Goal: Transaction & Acquisition: Purchase product/service

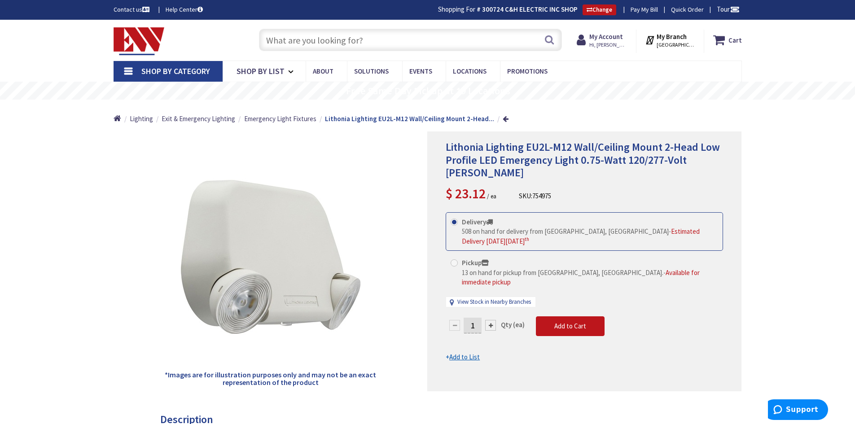
click at [312, 42] on input "text" at bounding box center [410, 40] width 303 height 22
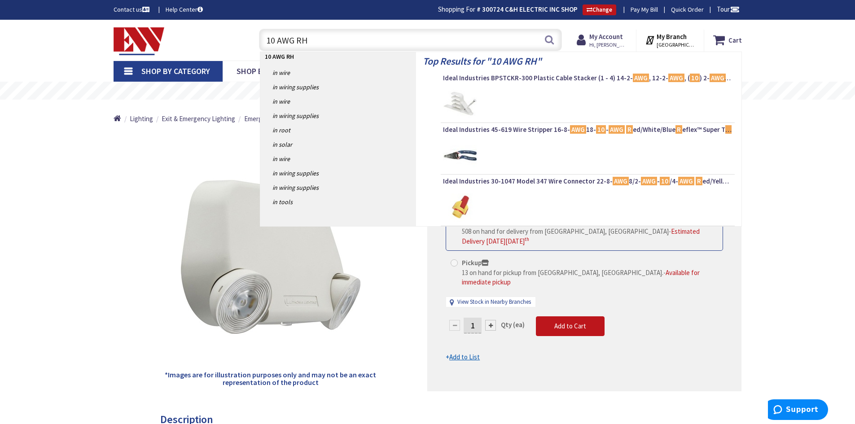
type input "10 AWG RHW"
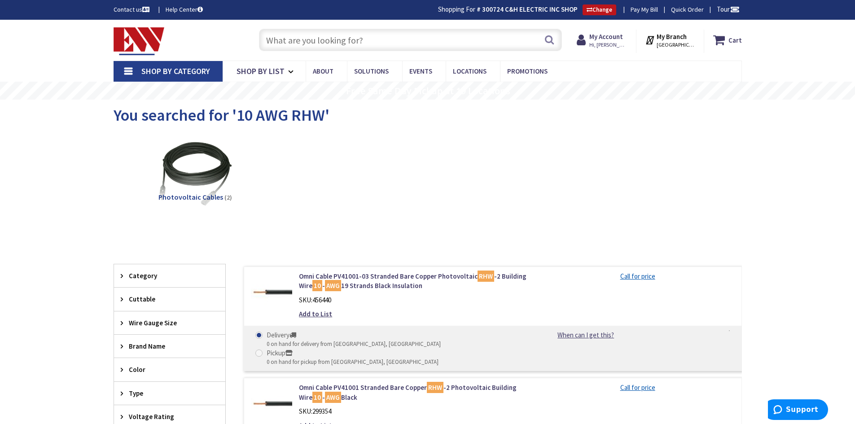
click at [293, 36] on input "text" at bounding box center [410, 40] width 303 height 22
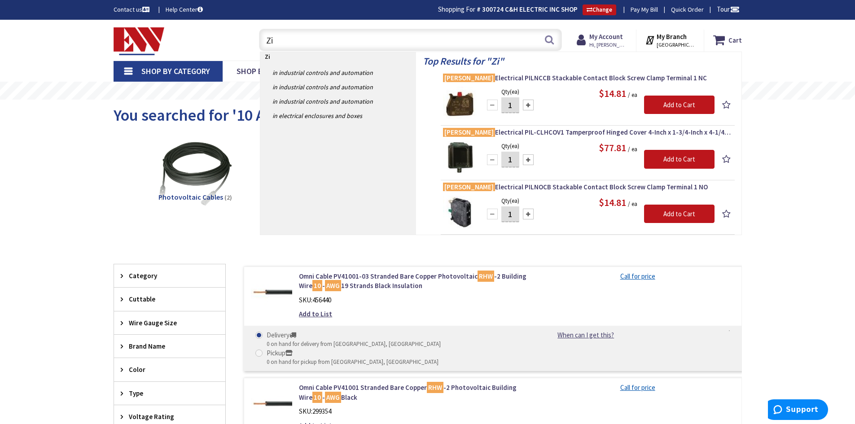
type input "Z"
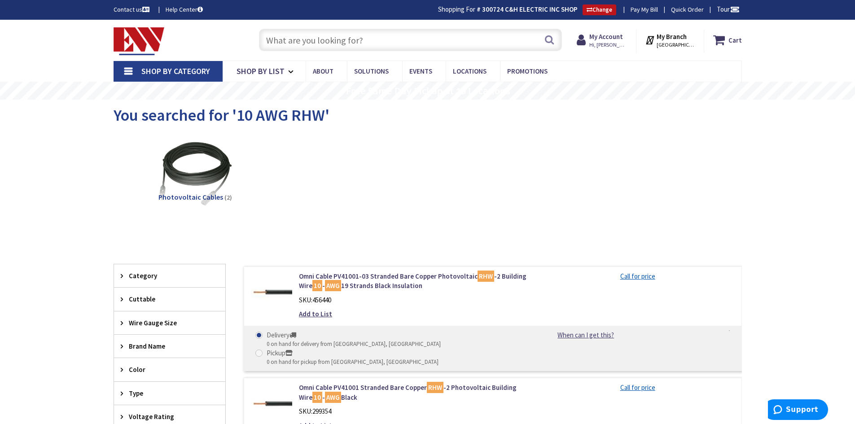
click at [312, 39] on input "text" at bounding box center [410, 40] width 303 height 22
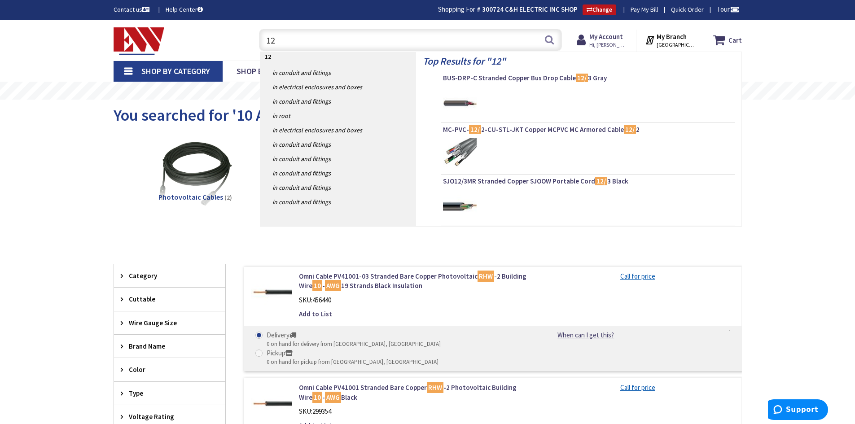
type input "1"
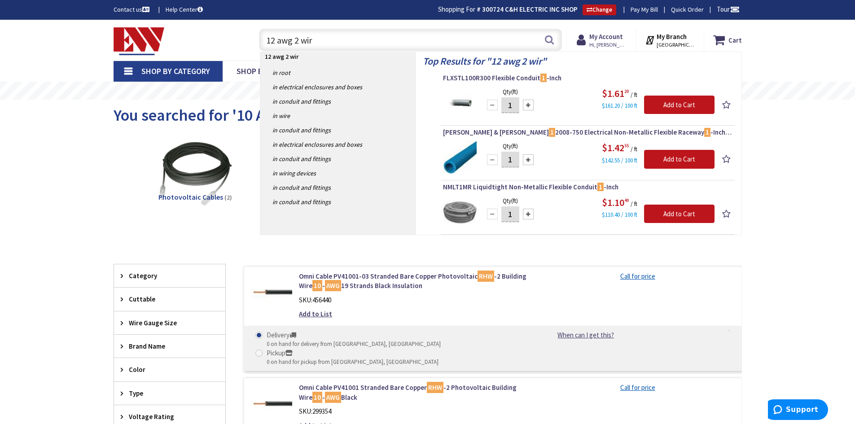
type input "12 awg 2 wire"
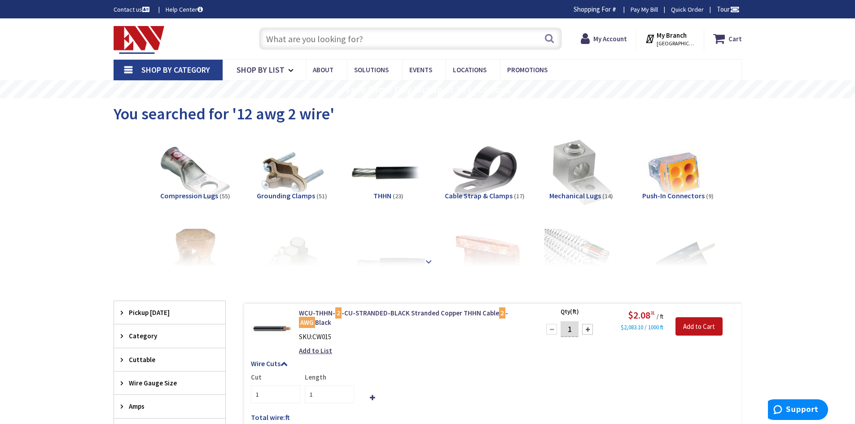
click at [429, 262] on strong at bounding box center [428, 260] width 11 height 10
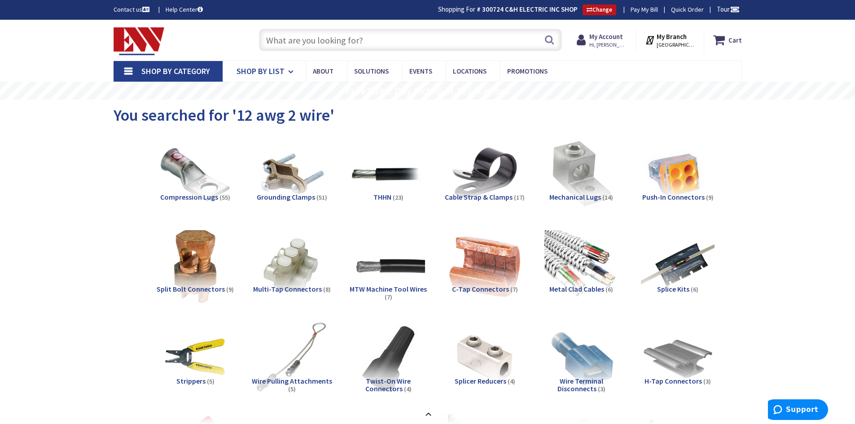
click at [278, 67] on span "Shop By List" at bounding box center [260, 71] width 48 height 10
click at [131, 69] on link "Shop By Category" at bounding box center [168, 71] width 109 height 21
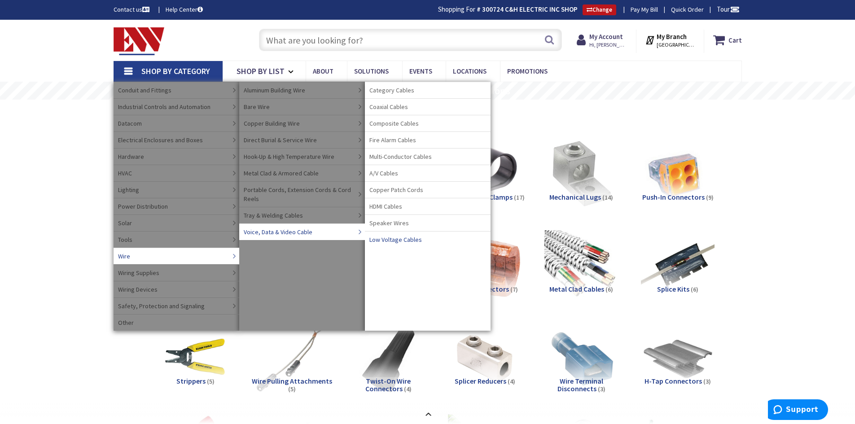
click at [403, 237] on span "Low Voltage Cables" at bounding box center [395, 239] width 52 height 9
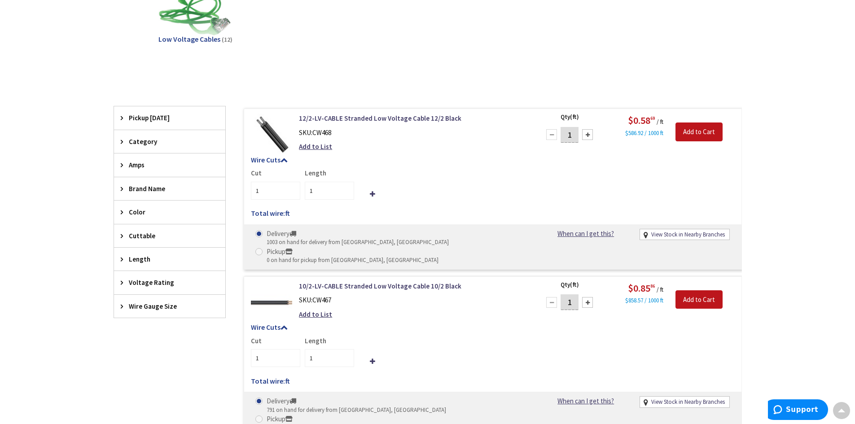
scroll to position [17, 0]
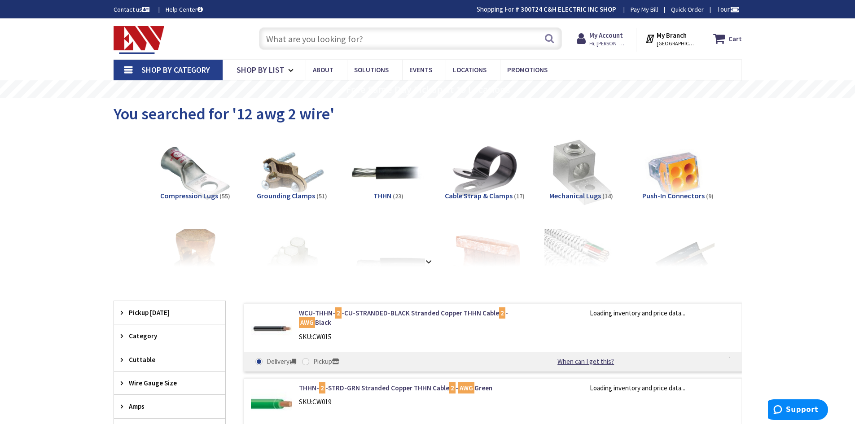
click at [319, 38] on input "text" at bounding box center [410, 38] width 303 height 22
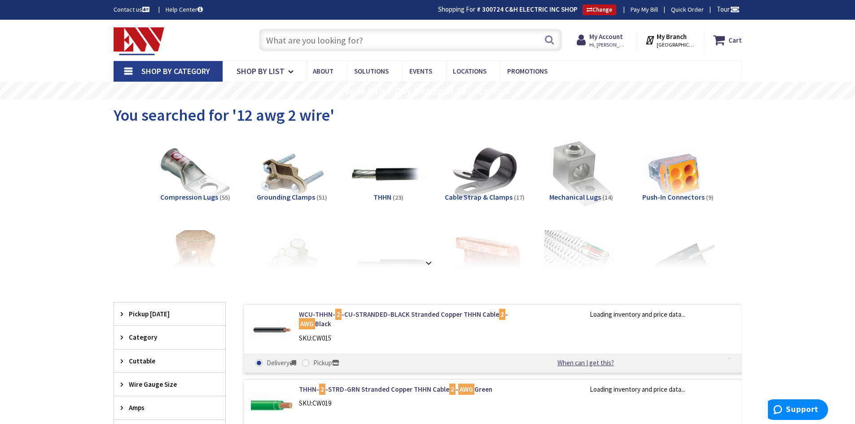
type input "L"
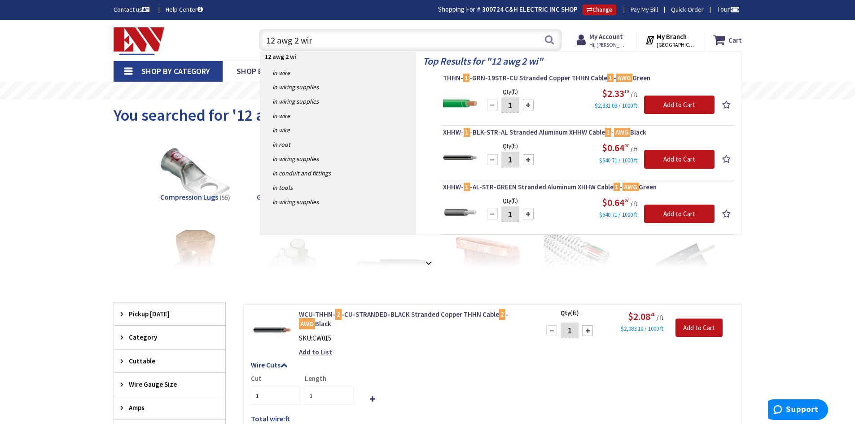
type input "12 awg 2 wire"
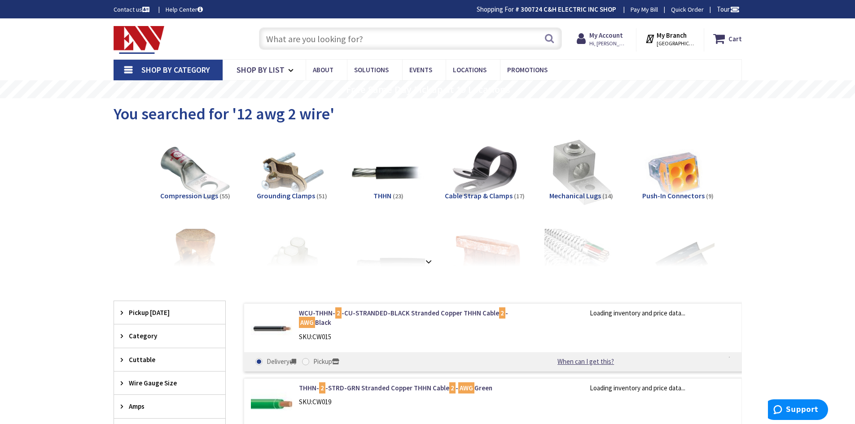
click at [123, 70] on link "Shop By Category" at bounding box center [168, 70] width 109 height 21
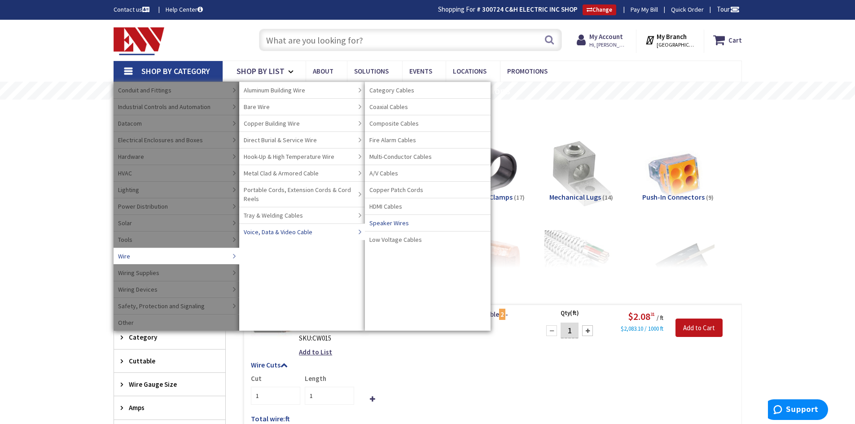
click at [283, 234] on span "Voice, Data & Video Cable" at bounding box center [278, 231] width 69 height 9
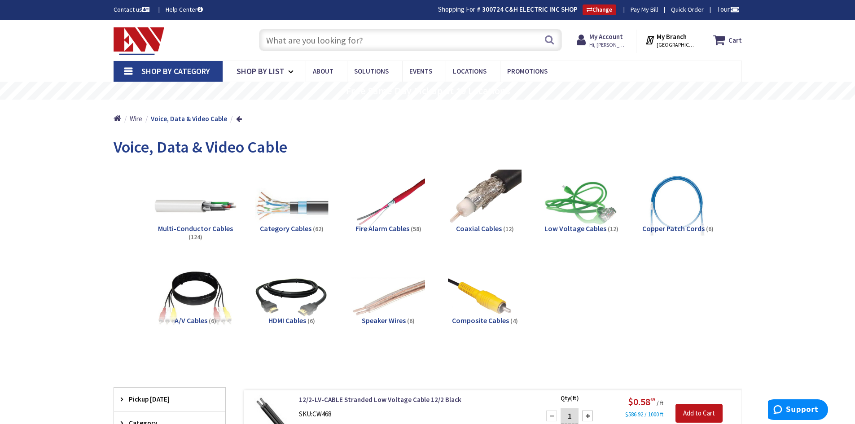
click at [192, 209] on img at bounding box center [194, 205] width 81 height 81
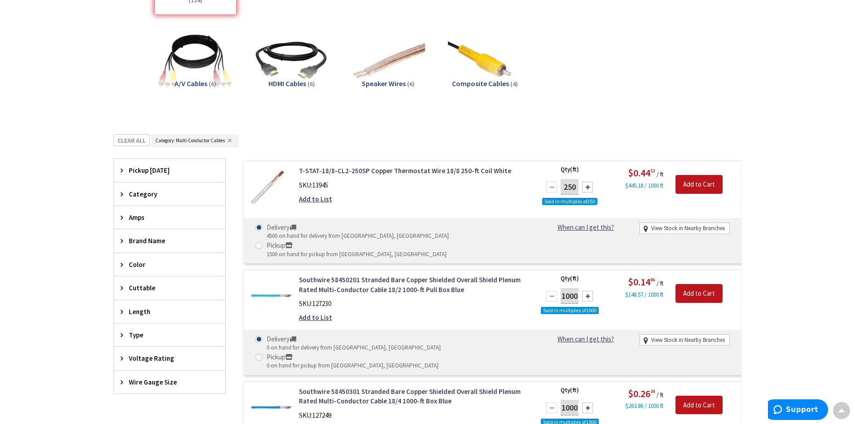
scroll to position [236, 0]
click at [137, 391] on div "Wire Gauge Size" at bounding box center [169, 382] width 111 height 23
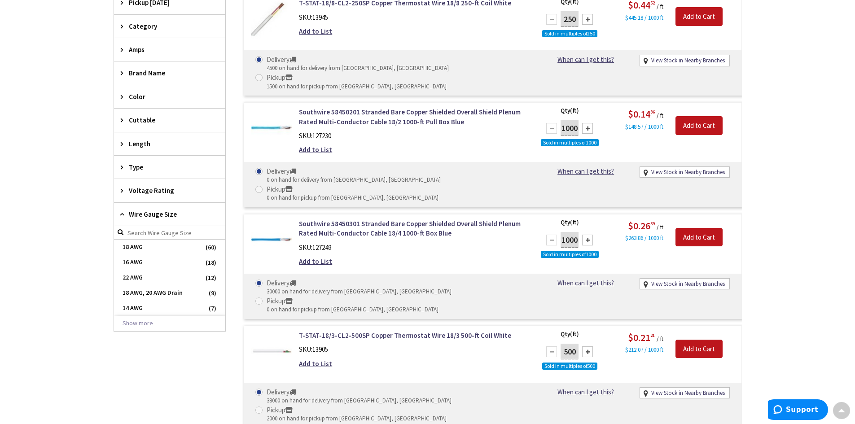
scroll to position [416, 0]
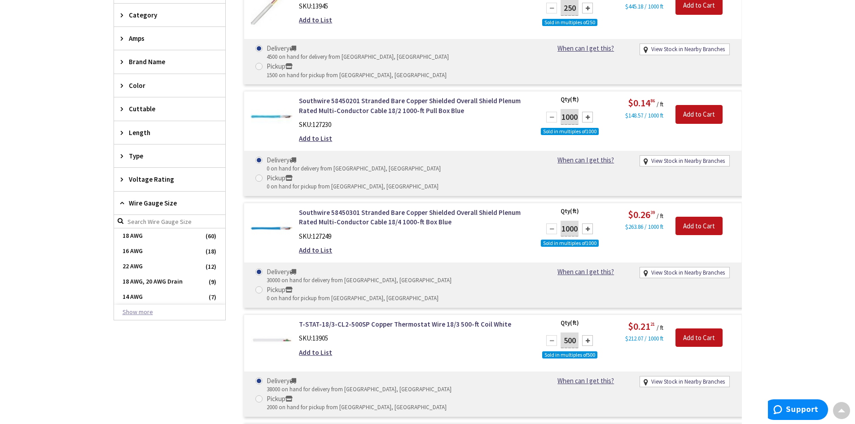
click at [133, 313] on button "Show more" at bounding box center [169, 312] width 111 height 15
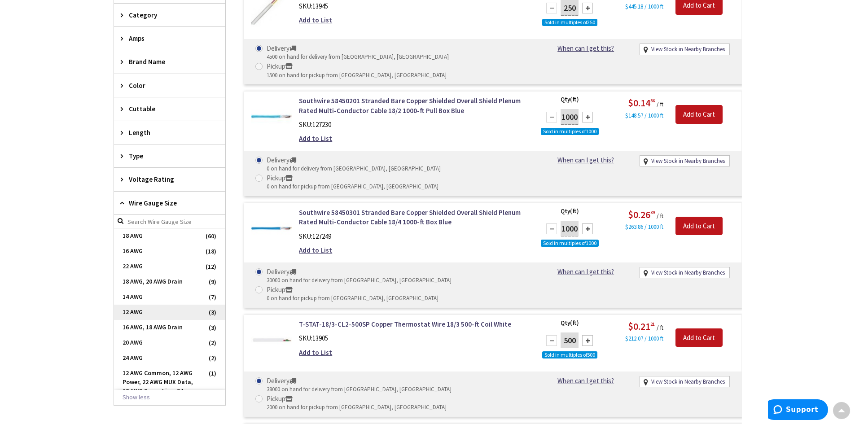
click at [133, 311] on span "12 AWG" at bounding box center [169, 312] width 111 height 15
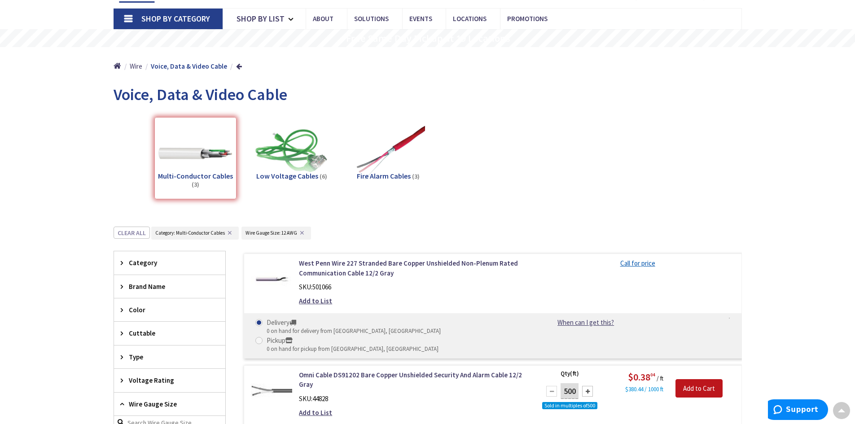
scroll to position [0, 0]
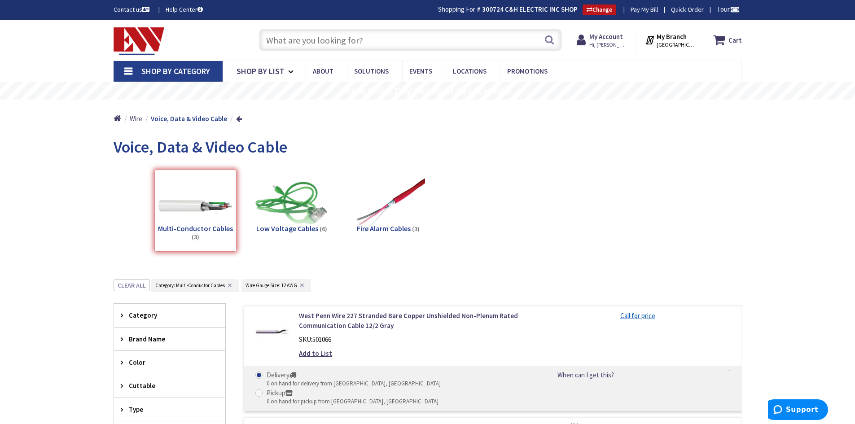
click at [317, 36] on input "text" at bounding box center [410, 40] width 303 height 22
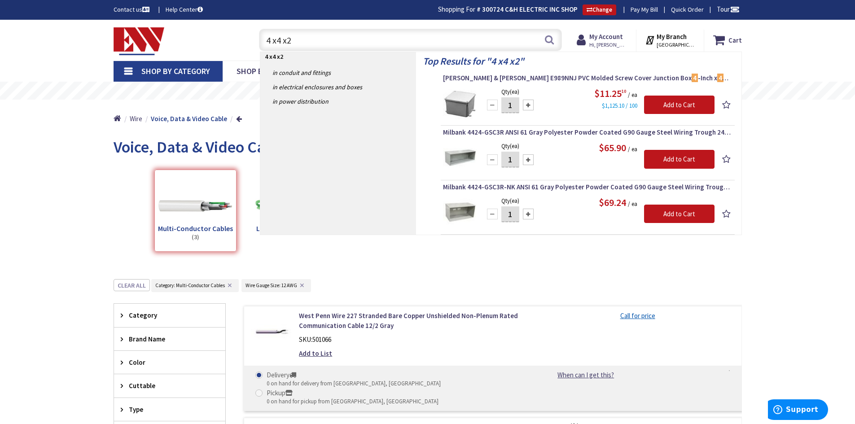
drag, startPoint x: 302, startPoint y: 38, endPoint x: 219, endPoint y: 43, distance: 83.2
click at [219, 43] on div "Toggle Nav 4 x4 x2 4 x4 x2 Search Cart My Cart Close" at bounding box center [428, 40] width 642 height 30
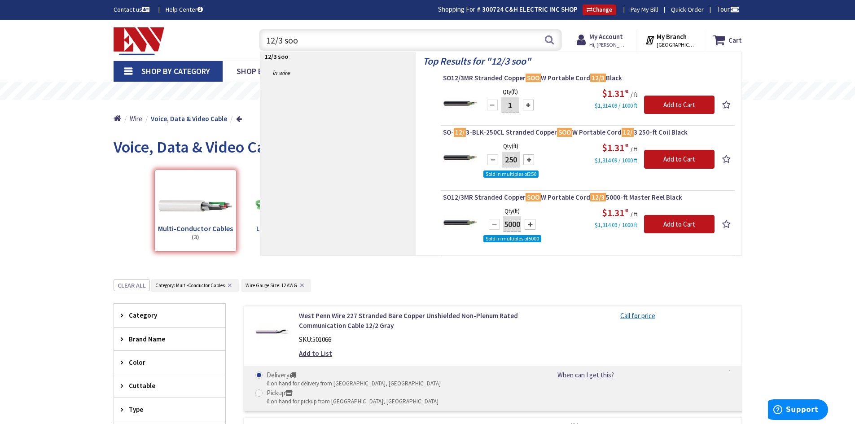
click at [281, 41] on input "12/3 soo" at bounding box center [410, 40] width 303 height 22
type input "12/3 soo"
